Goal: Task Accomplishment & Management: Use online tool/utility

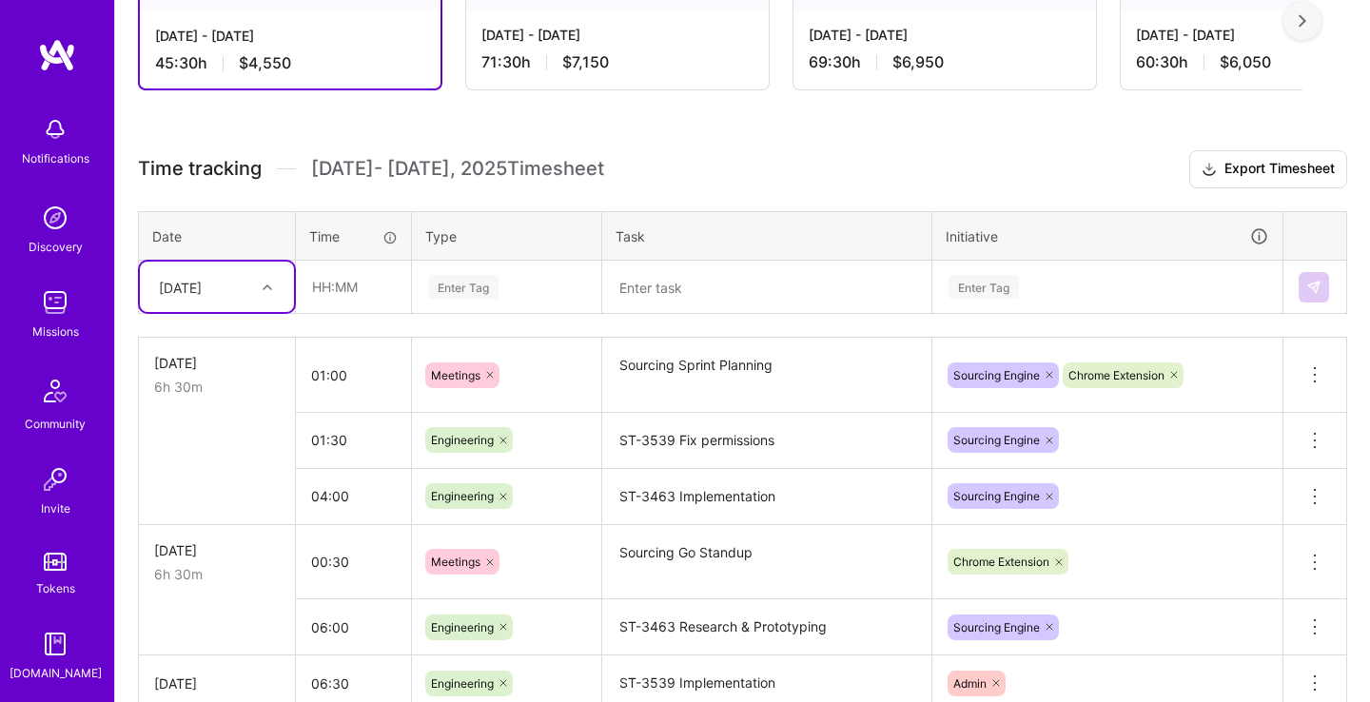
scroll to position [400, 0]
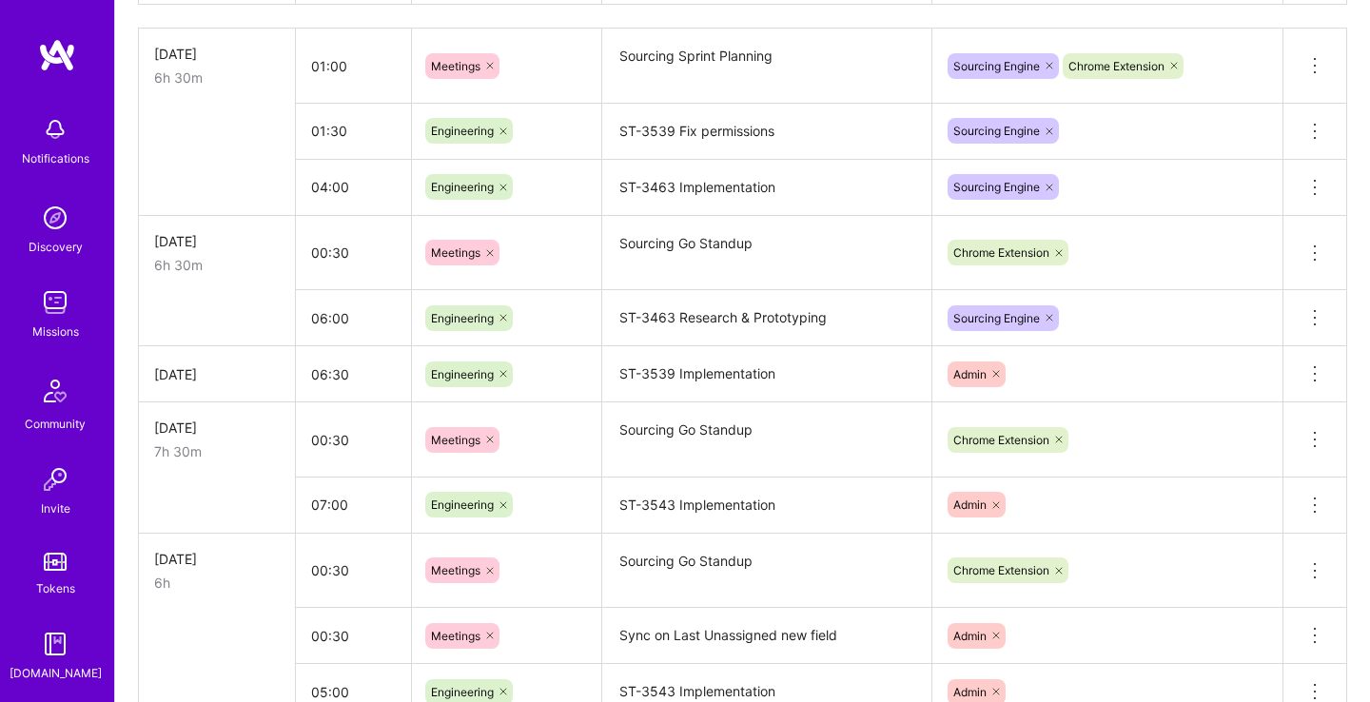
scroll to position [409, 0]
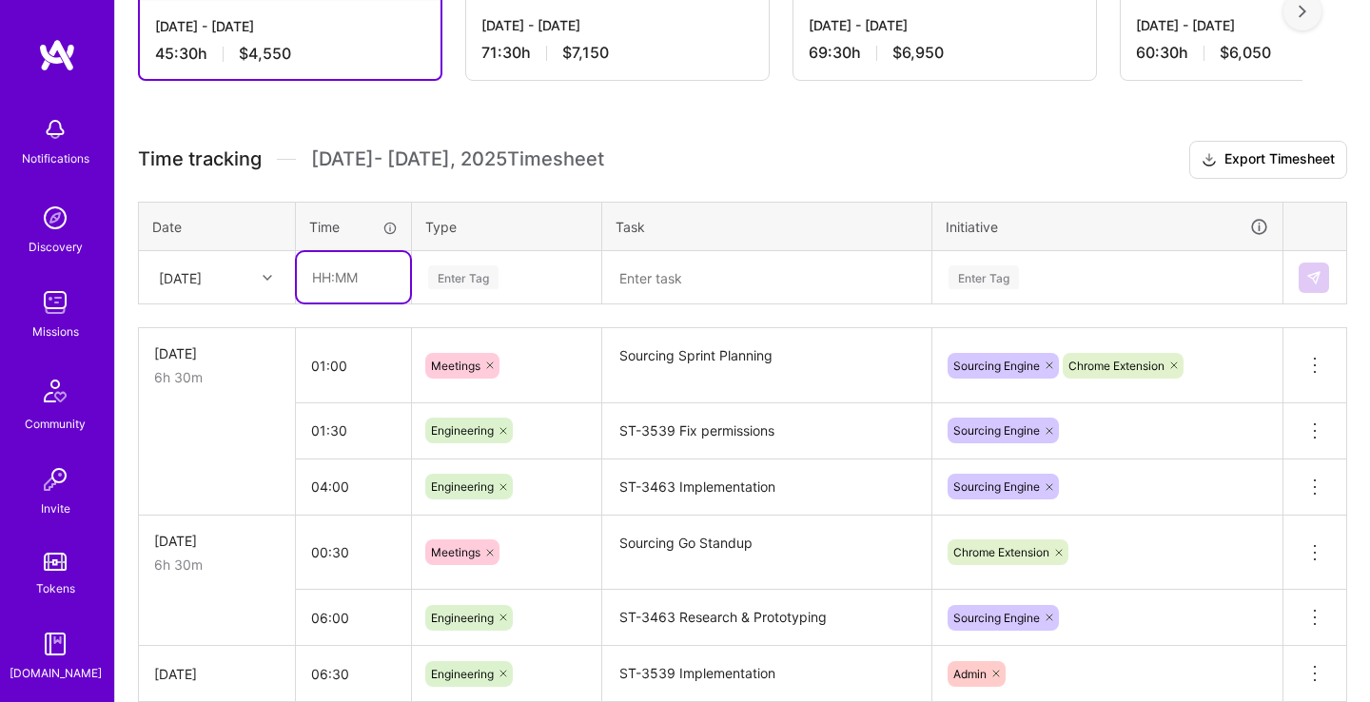
click at [362, 277] on input "text" at bounding box center [353, 277] width 113 height 50
click at [523, 283] on div "Enter Tag" at bounding box center [506, 277] width 161 height 24
type input "00:30"
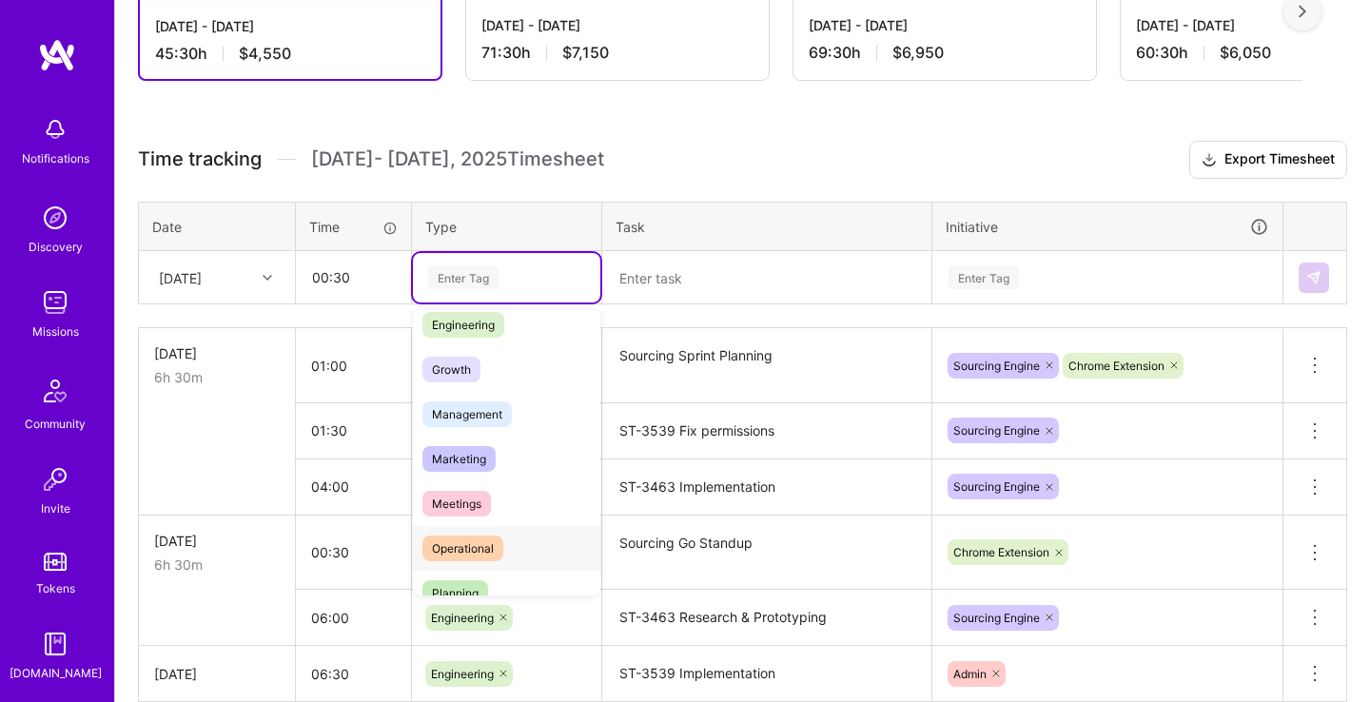
scroll to position [195, 0]
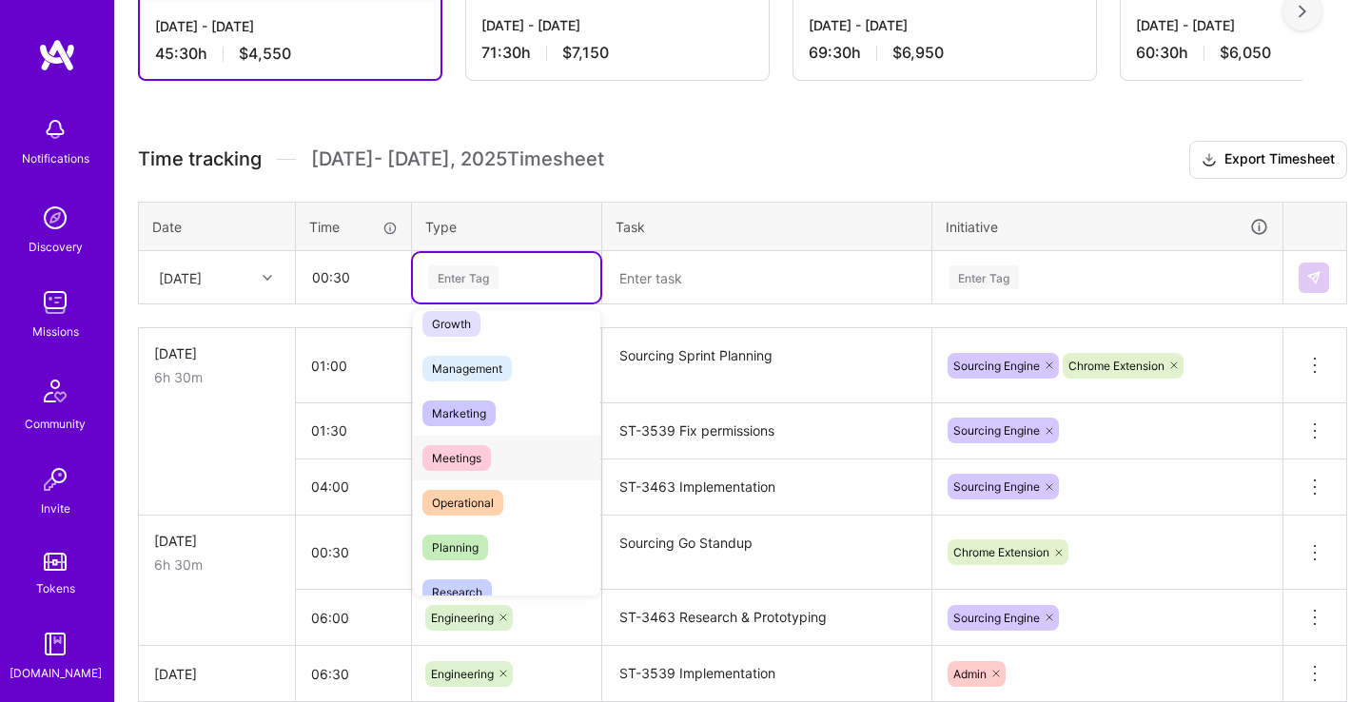
click at [493, 459] on div "Meetings" at bounding box center [506, 458] width 187 height 45
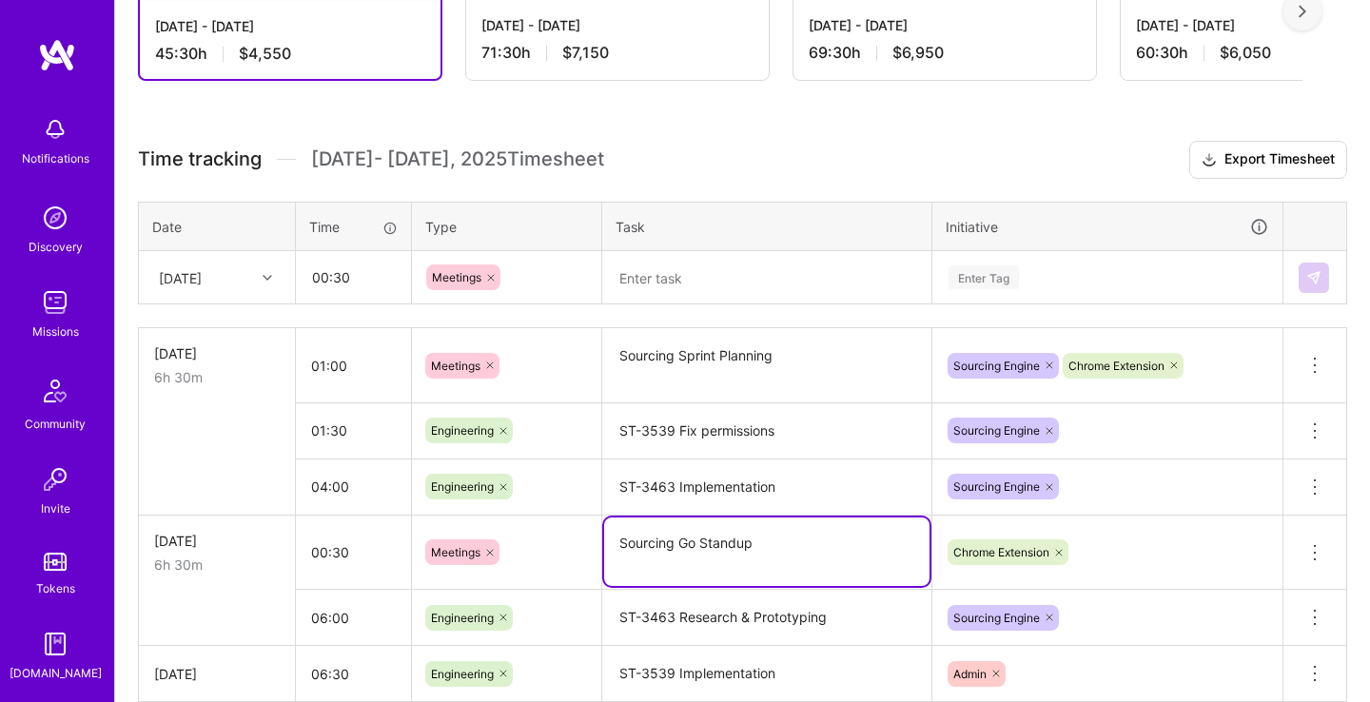
drag, startPoint x: 792, startPoint y: 546, endPoint x: 597, endPoint y: 541, distance: 195.1
click at [604, 541] on textarea "Sourcing Go Standup" at bounding box center [766, 552] width 325 height 69
click at [715, 274] on textarea at bounding box center [766, 277] width 325 height 49
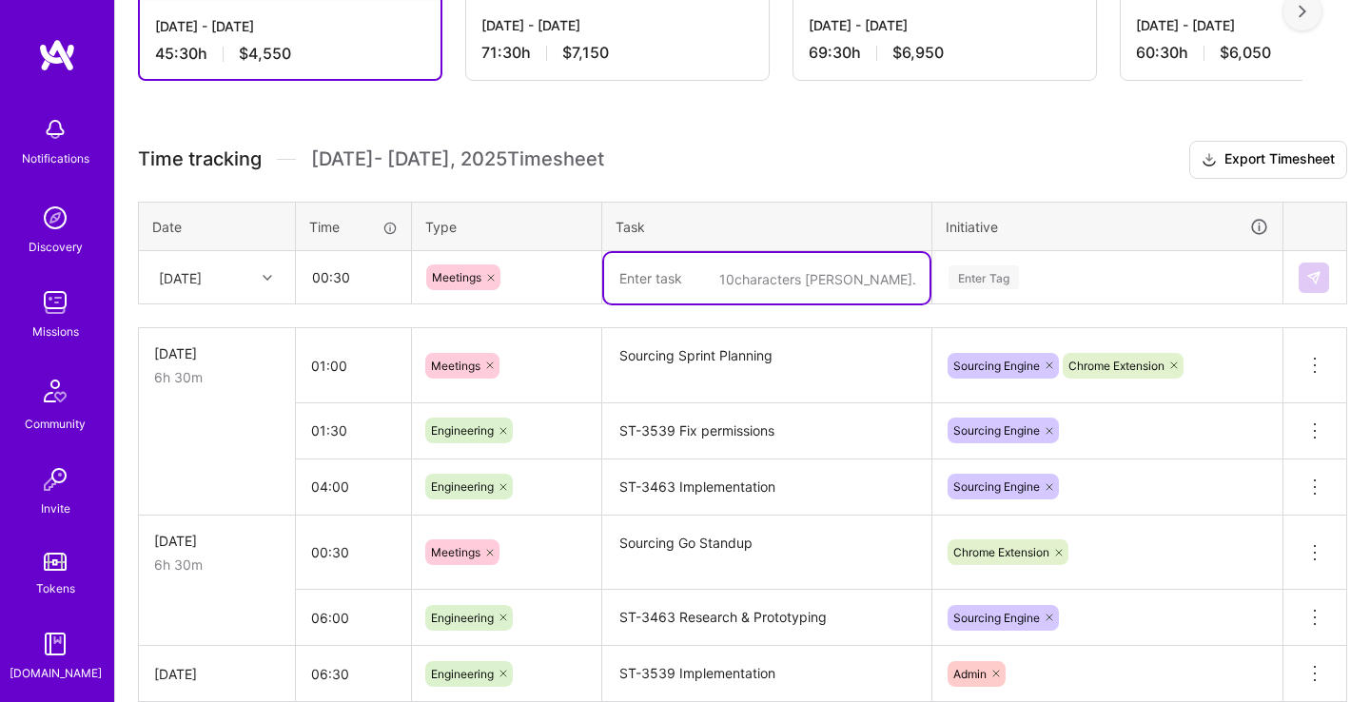
paste textarea "Sourcing Go Standup"
type textarea "Sourcing Go Standup"
click at [1030, 271] on div "Enter Tag" at bounding box center [1108, 277] width 322 height 24
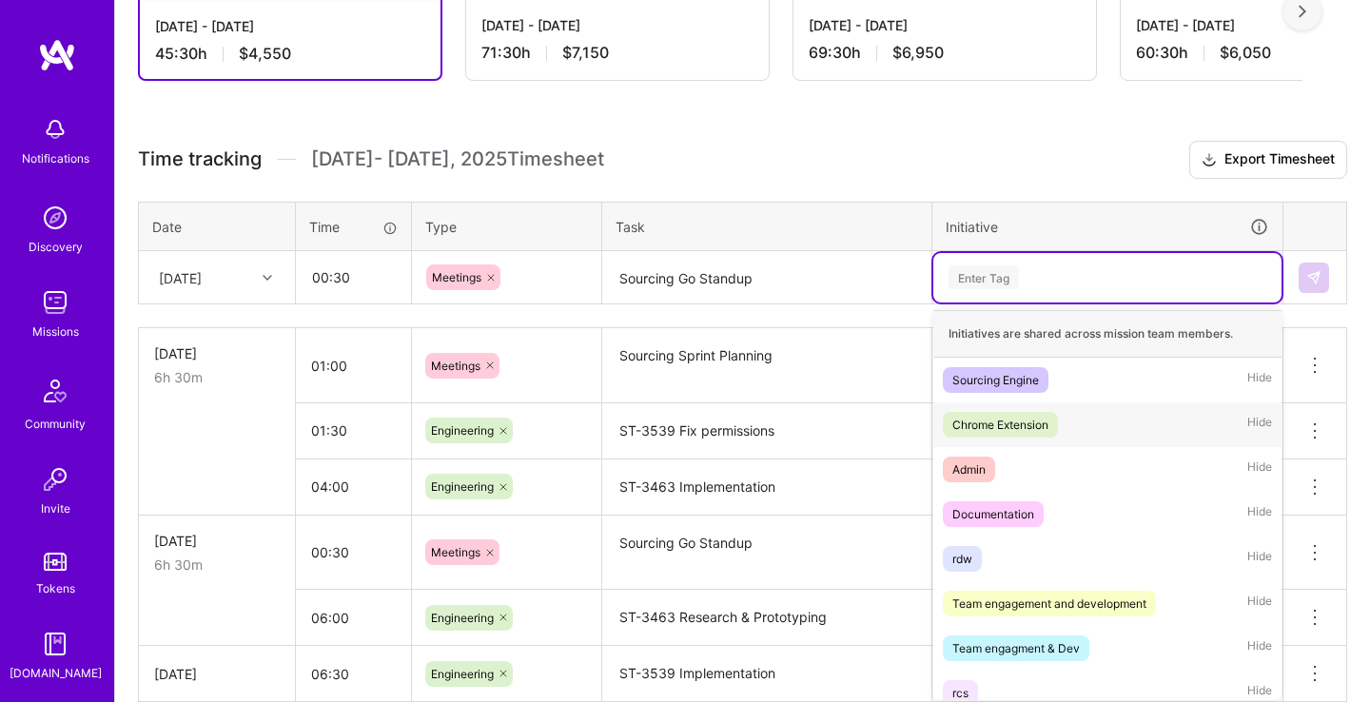
click at [1070, 418] on div "Chrome Extension Hide" at bounding box center [1107, 424] width 348 height 45
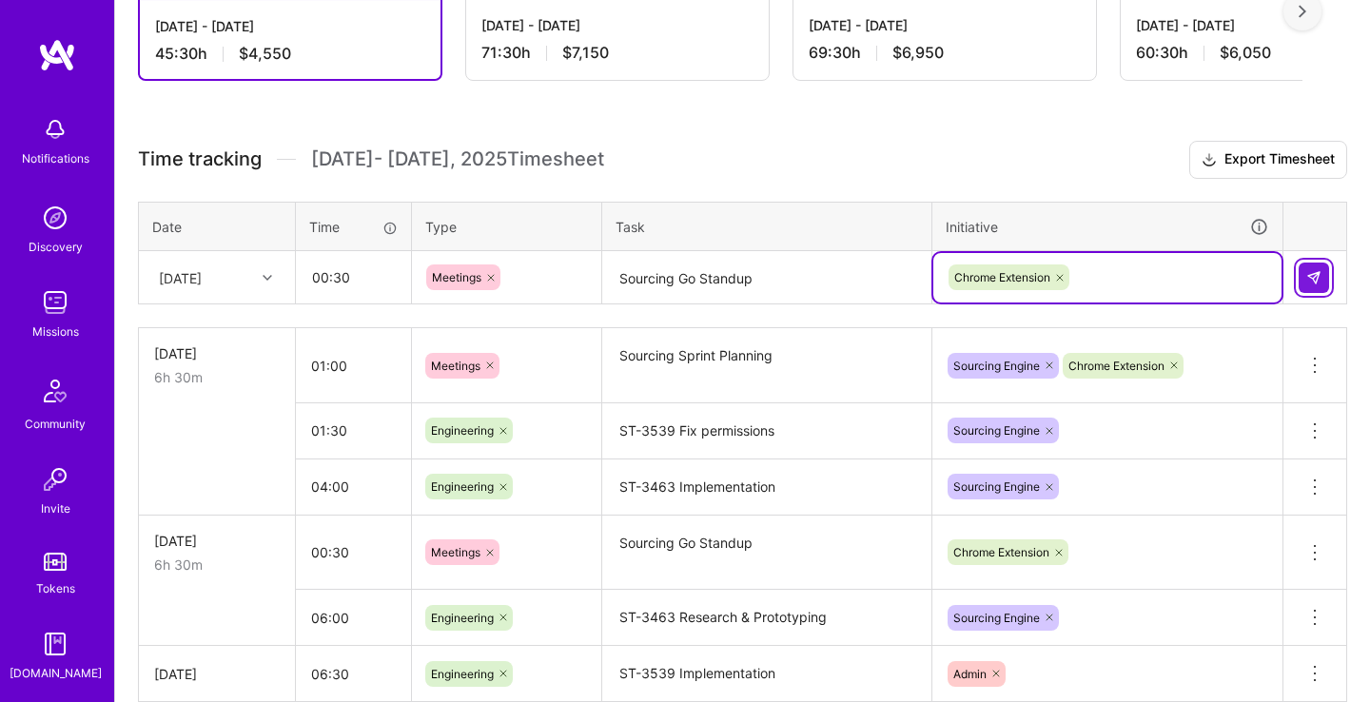
click at [1302, 276] on button at bounding box center [1314, 278] width 30 height 30
